Goal: Task Accomplishment & Management: Manage account settings

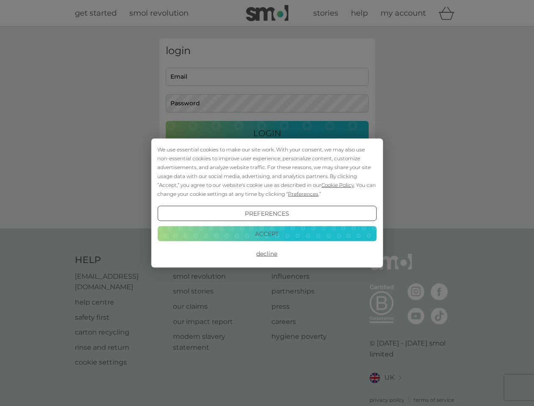
click at [338, 185] on span "Cookie Policy" at bounding box center [338, 185] width 33 height 6
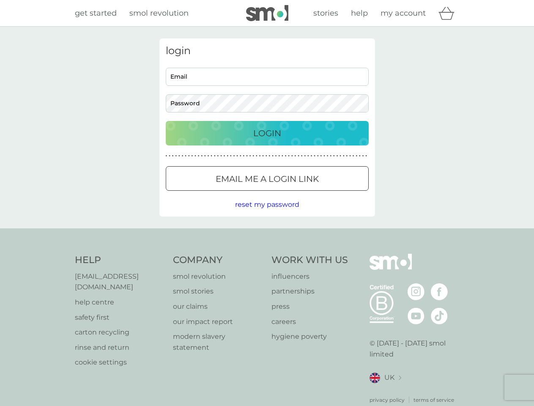
click at [303, 194] on div "login Email Password Login ● ● ● ● ● ● ● ● ● ● ● ● ● ● ● ● ● ● ● ● ● ● ● ● ● ● …" at bounding box center [268, 128] width 216 height 178
click at [267, 214] on div "login Email Password Login ● ● ● ● ● ● ● ● ● ● ● ● ● ● ● ● ● ● ● ● ● ● ● ● ● ● …" at bounding box center [268, 128] width 216 height 178
click at [267, 254] on div "Help [EMAIL_ADDRESS][DOMAIN_NAME] help centre safety first carton recycling rin…" at bounding box center [267, 329] width 385 height 150
click at [267, 234] on div "Help [EMAIL_ADDRESS][DOMAIN_NAME] help centre safety first carton recycling rin…" at bounding box center [267, 328] width 534 height 201
